Goal: Communication & Community: Answer question/provide support

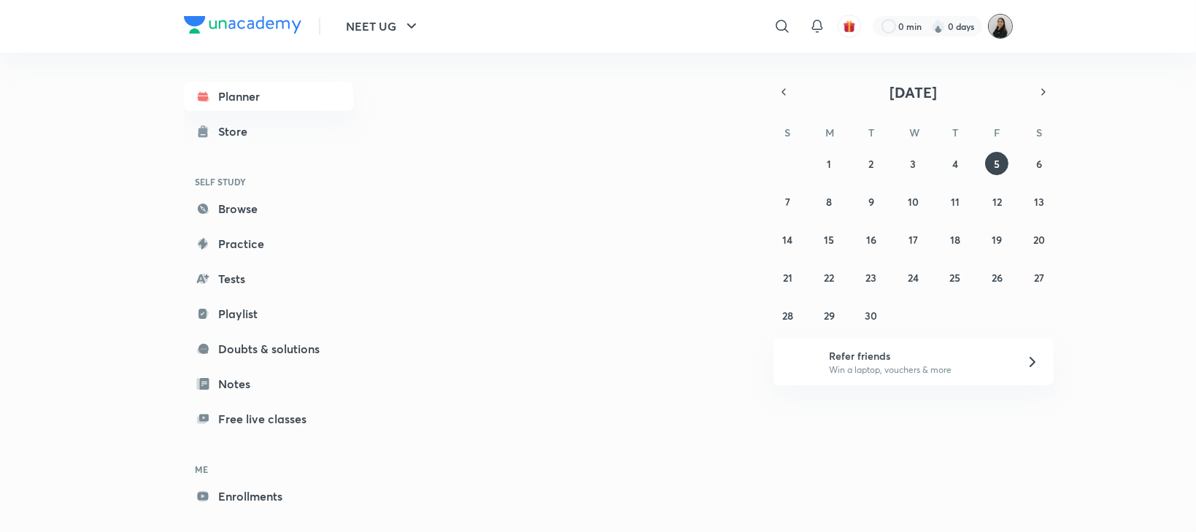
click at [998, 31] on img at bounding box center [1000, 26] width 25 height 25
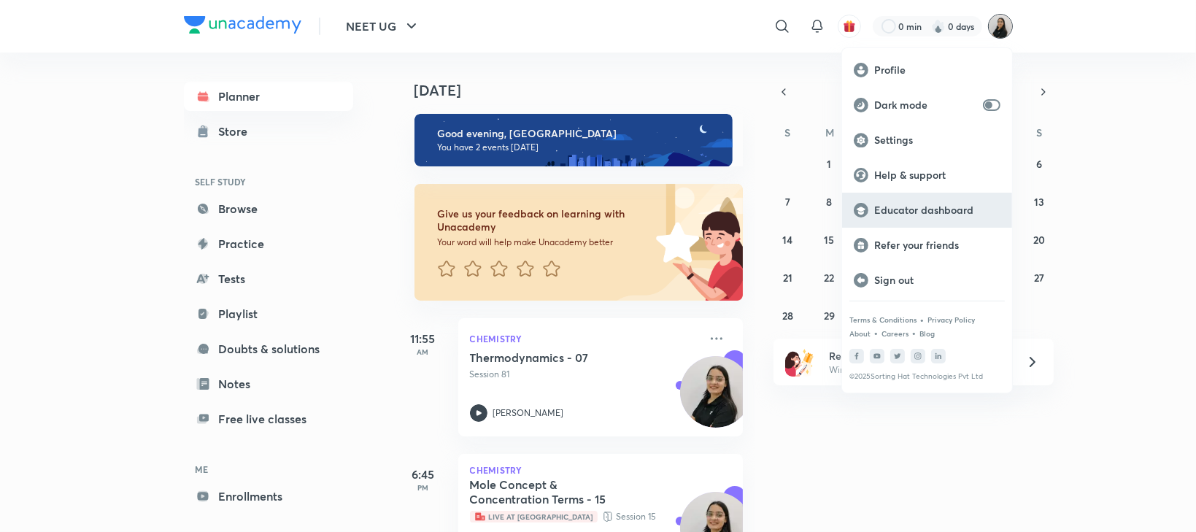
click at [928, 210] on p "Educator dashboard" at bounding box center [937, 210] width 126 height 13
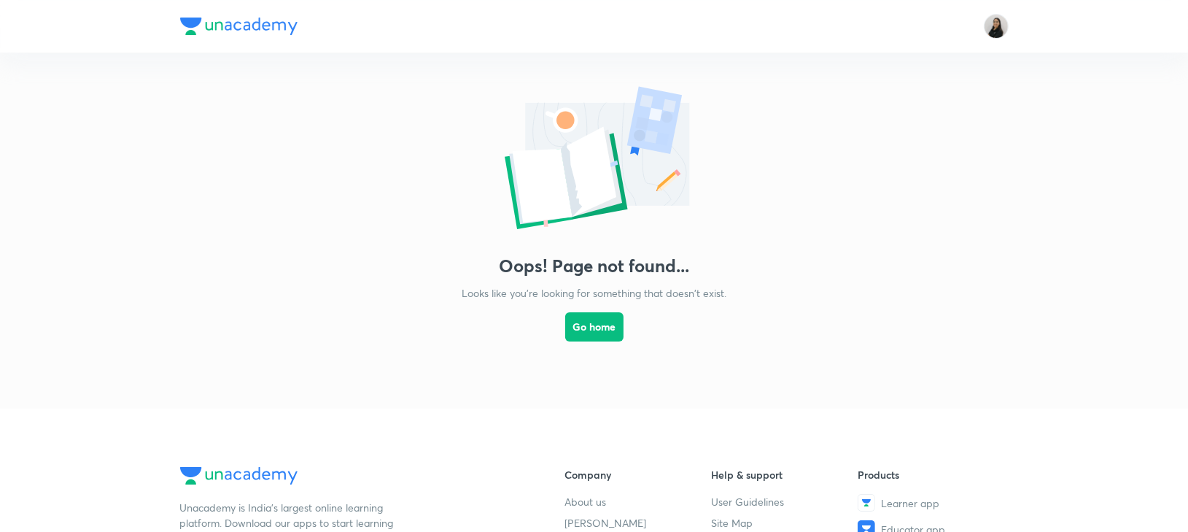
click at [988, 26] on img at bounding box center [996, 26] width 25 height 25
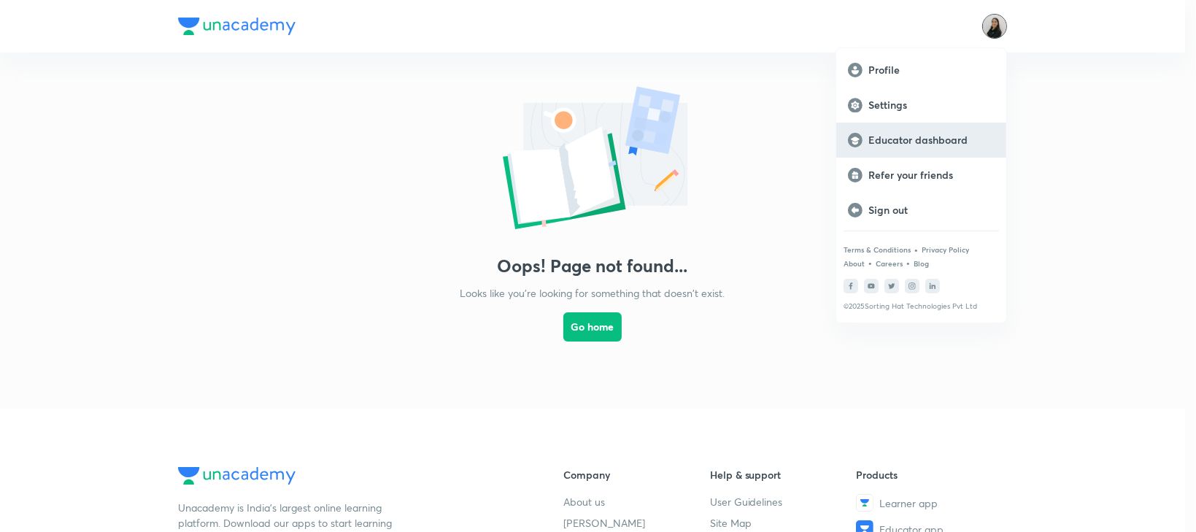
click at [907, 140] on p "Educator dashboard" at bounding box center [931, 139] width 126 height 13
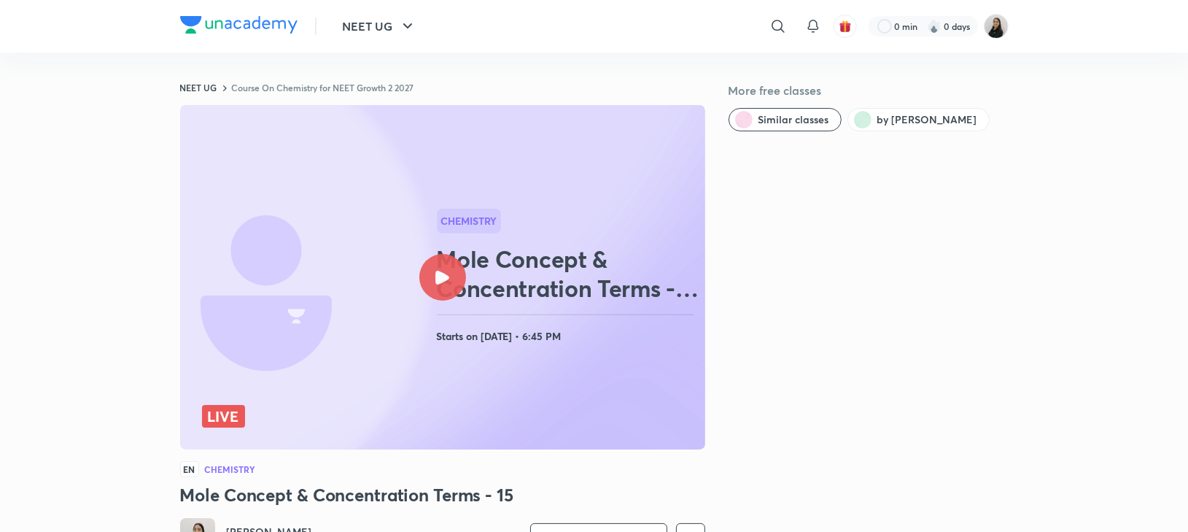
click at [446, 278] on icon at bounding box center [442, 278] width 14 height 14
